Goal: Find specific page/section: Find specific page/section

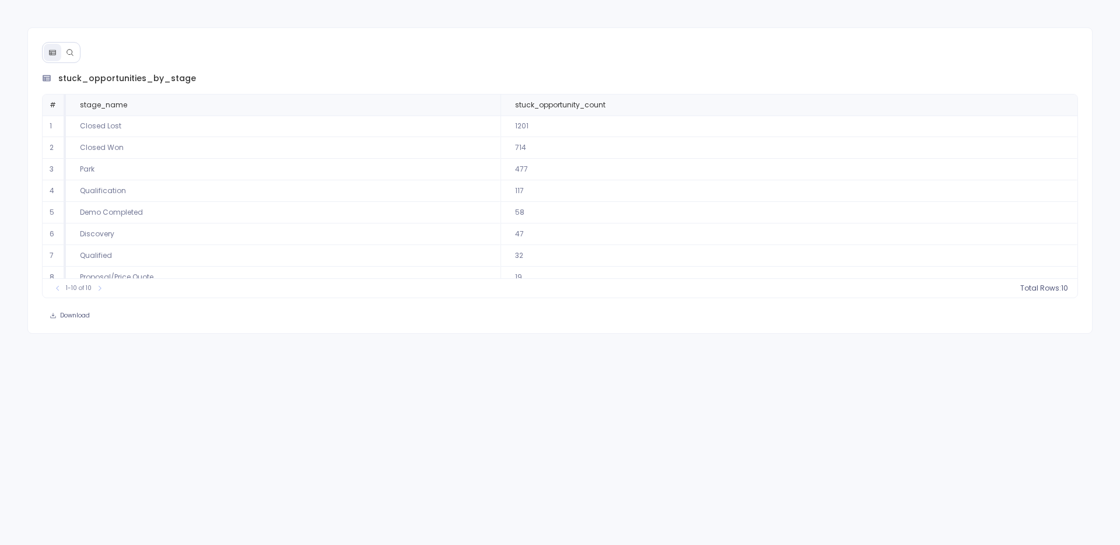
click at [66, 50] on icon at bounding box center [70, 52] width 8 height 8
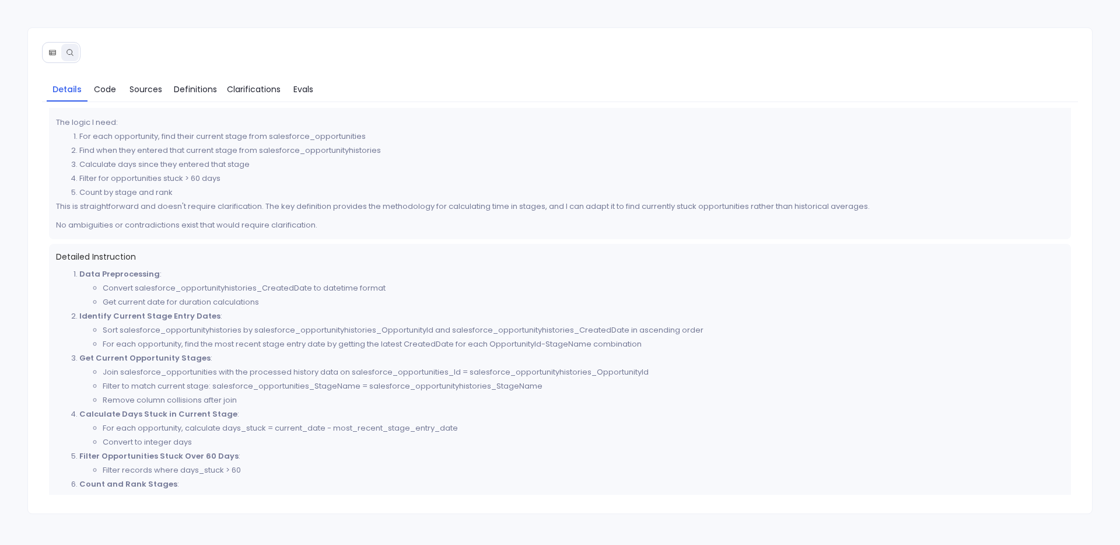
scroll to position [201, 0]
click at [143, 83] on span "Sources" at bounding box center [145, 89] width 33 height 13
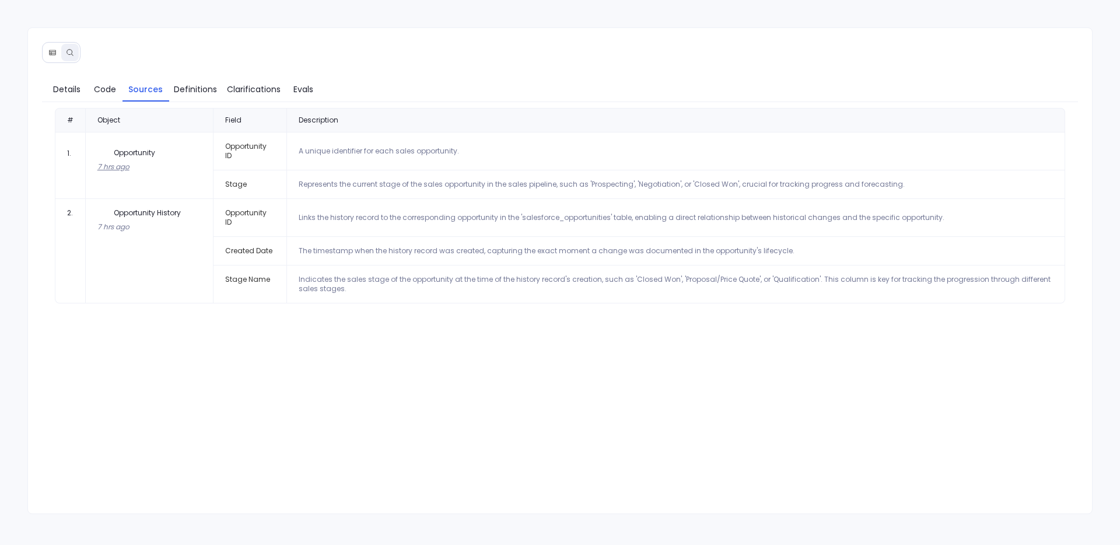
scroll to position [0, 0]
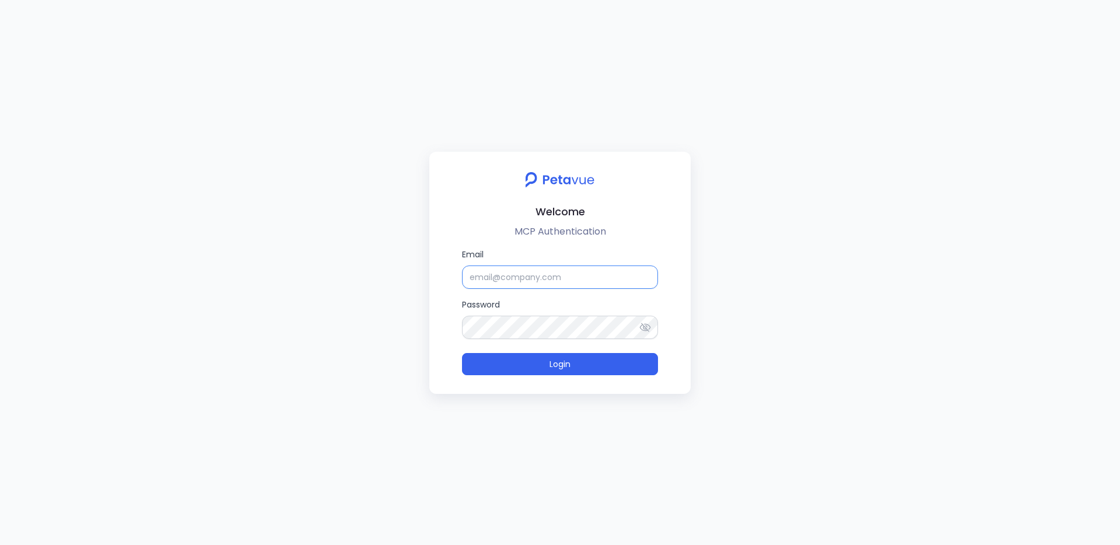
click at [494, 272] on input "Email" at bounding box center [560, 276] width 196 height 23
type input "support_eval_ts@petavue.com"
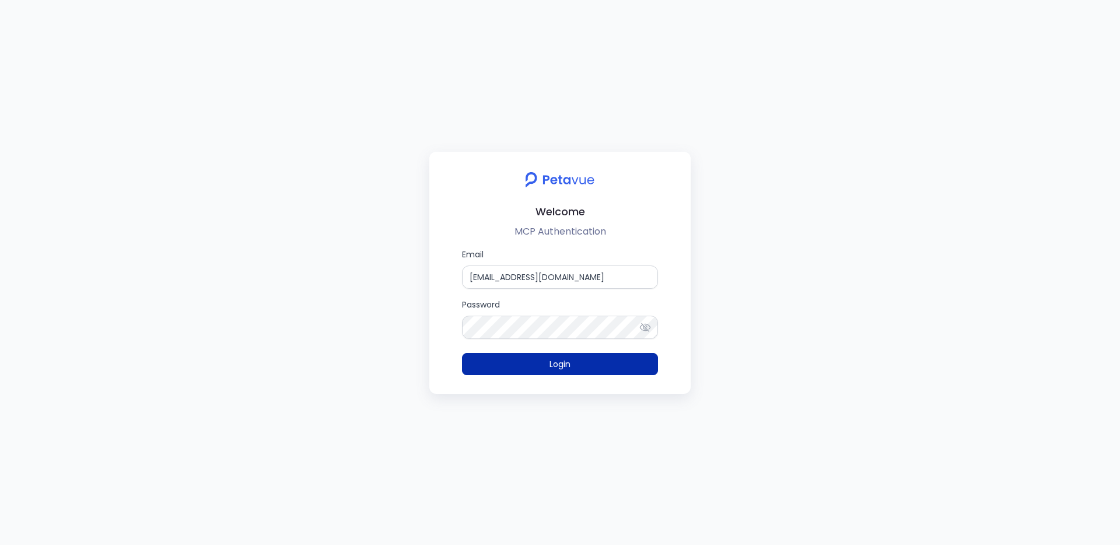
click at [599, 371] on button "Login" at bounding box center [560, 364] width 196 height 22
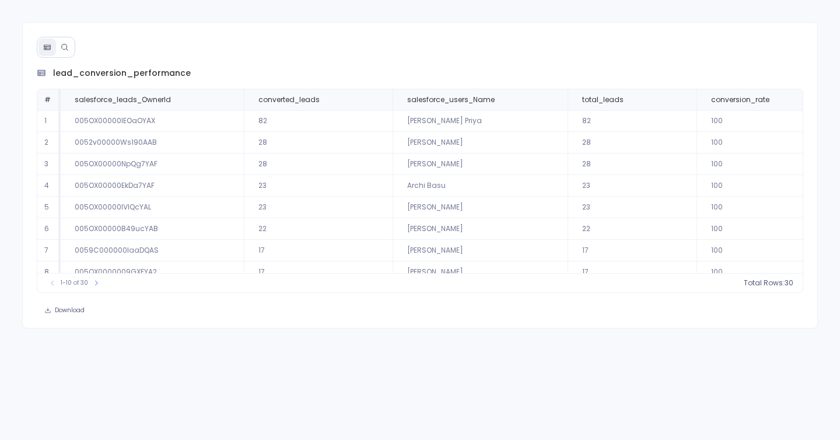
click at [57, 37] on div at bounding box center [56, 47] width 38 height 21
click at [64, 49] on icon at bounding box center [65, 47] width 8 height 8
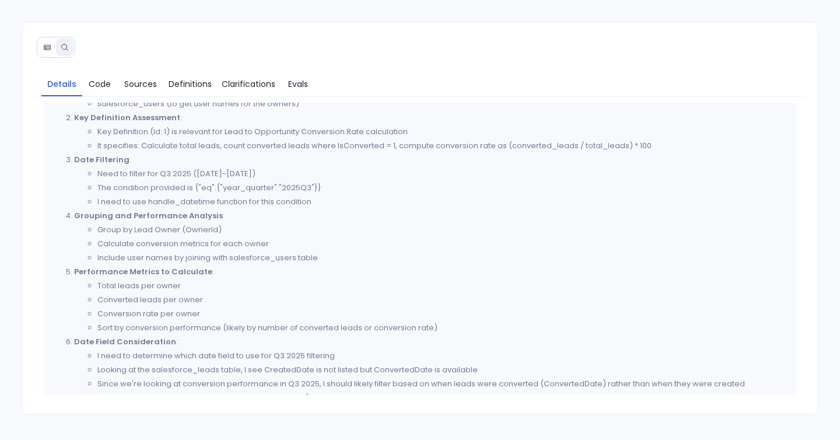
scroll to position [54, 0]
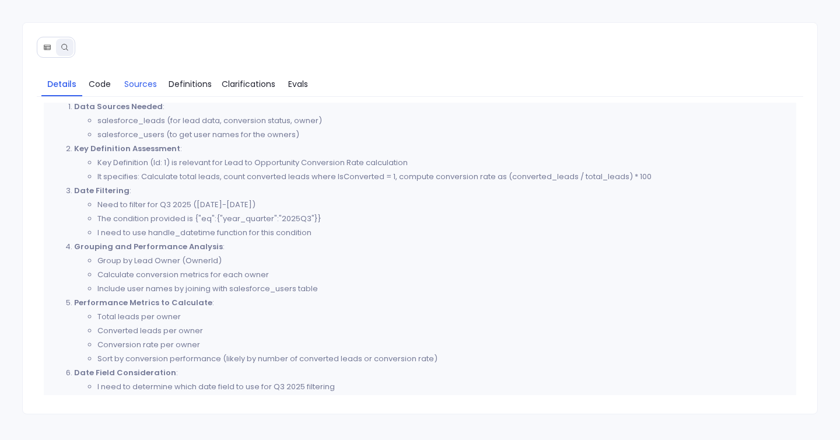
click at [138, 80] on span "Sources" at bounding box center [140, 84] width 33 height 13
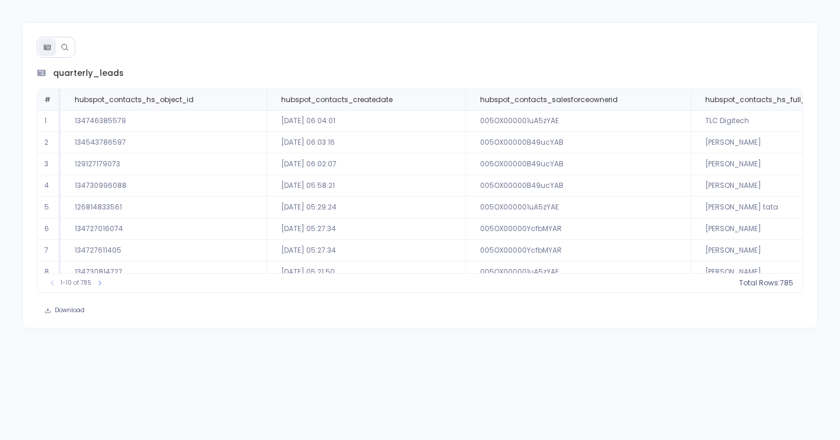
click at [55, 55] on div at bounding box center [56, 47] width 38 height 21
click at [66, 45] on icon at bounding box center [65, 47] width 8 height 8
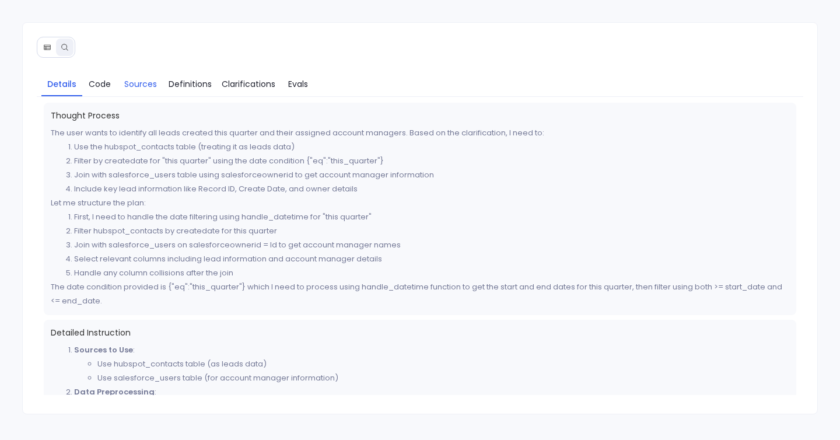
click at [147, 91] on link "Sources" at bounding box center [140, 84] width 47 height 24
